Goal: Find specific page/section: Find specific page/section

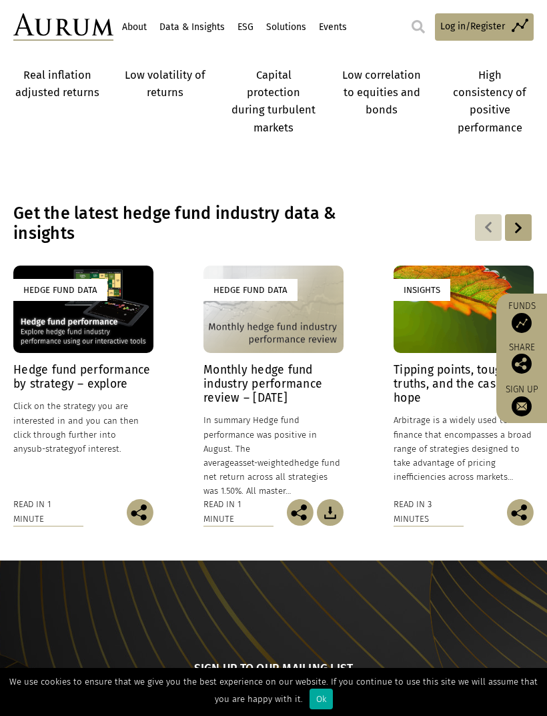
scroll to position [981, 0]
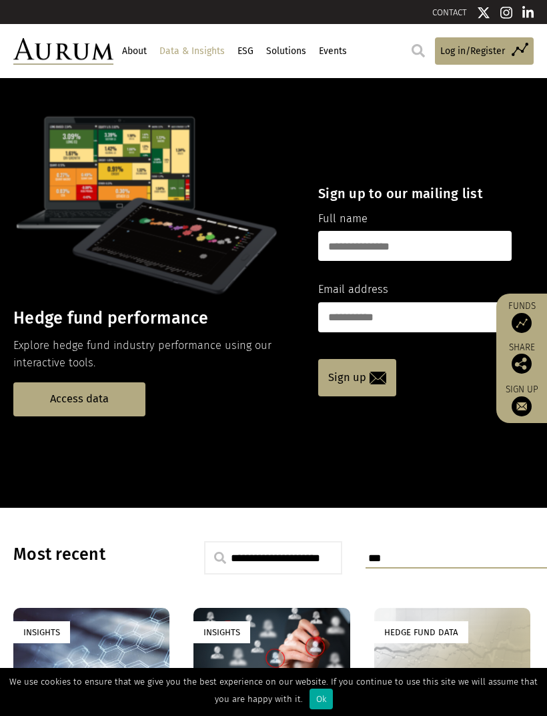
click at [132, 40] on link "About" at bounding box center [134, 51] width 28 height 23
click at [142, 41] on link "About" at bounding box center [134, 51] width 28 height 23
click at [190, 49] on link "Data & Insights" at bounding box center [192, 51] width 69 height 23
click at [240, 50] on link "ESG" at bounding box center [245, 51] width 19 height 23
click at [280, 54] on link "Solutions" at bounding box center [285, 51] width 43 height 23
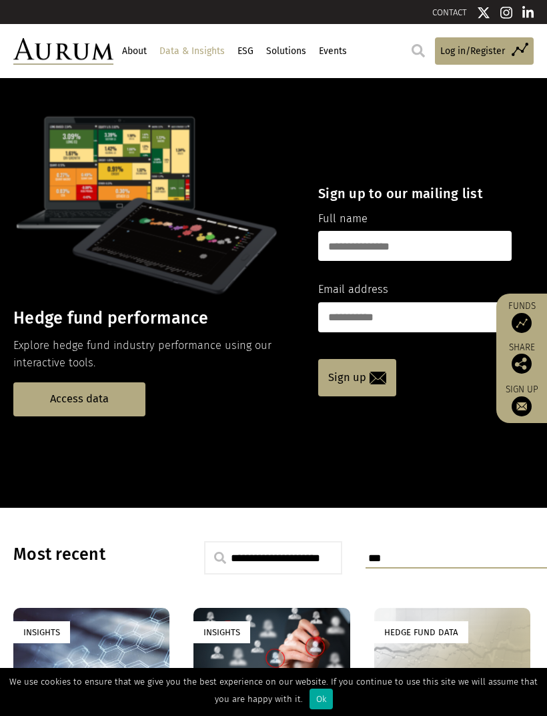
click at [323, 48] on link "Events" at bounding box center [332, 51] width 31 height 23
click at [525, 310] on link "Funds" at bounding box center [521, 316] width 37 height 33
click at [525, 328] on img at bounding box center [522, 323] width 20 height 20
